Goal: Task Accomplishment & Management: Manage account settings

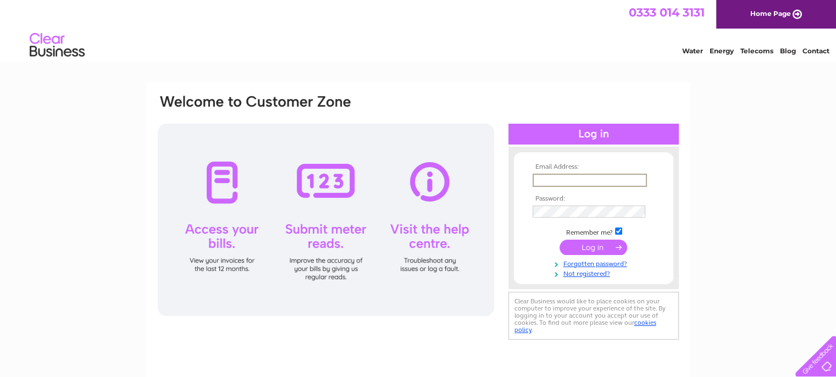
click at [577, 183] on input "text" at bounding box center [590, 180] width 114 height 13
type input "GLENOAKSFINANCE@GLENOAKS.ORG.UK"
click at [560, 239] on input "submit" at bounding box center [594, 246] width 68 height 15
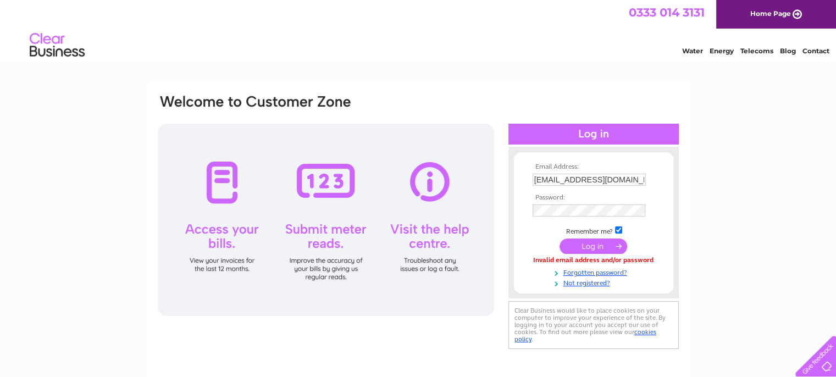
click at [405, 64] on html "0333 014 3131 Home Page Water Energy Telecoms Blog Contact" at bounding box center [418, 32] width 836 height 64
click at [584, 245] on input "submit" at bounding box center [594, 246] width 68 height 15
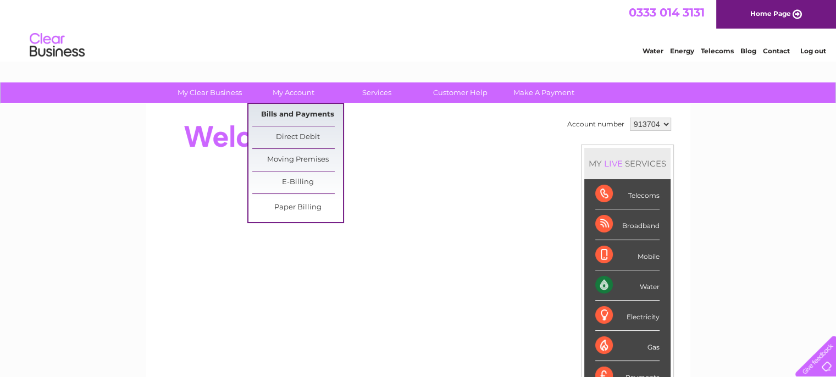
click at [288, 113] on link "Bills and Payments" at bounding box center [297, 115] width 91 height 22
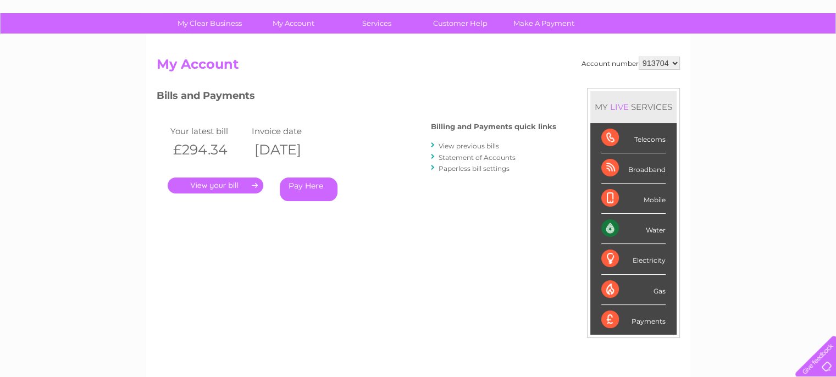
click at [836, 110] on html "My Clear Business Login Details My Details My Preferences Link Account My Accou…" at bounding box center [418, 263] width 836 height 664
click at [236, 182] on link "." at bounding box center [216, 186] width 96 height 16
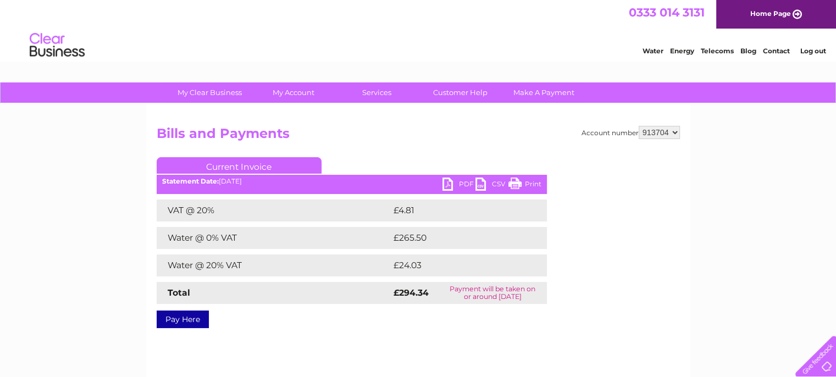
click at [462, 186] on link "PDF" at bounding box center [459, 186] width 33 height 16
